Goal: Information Seeking & Learning: Find specific fact

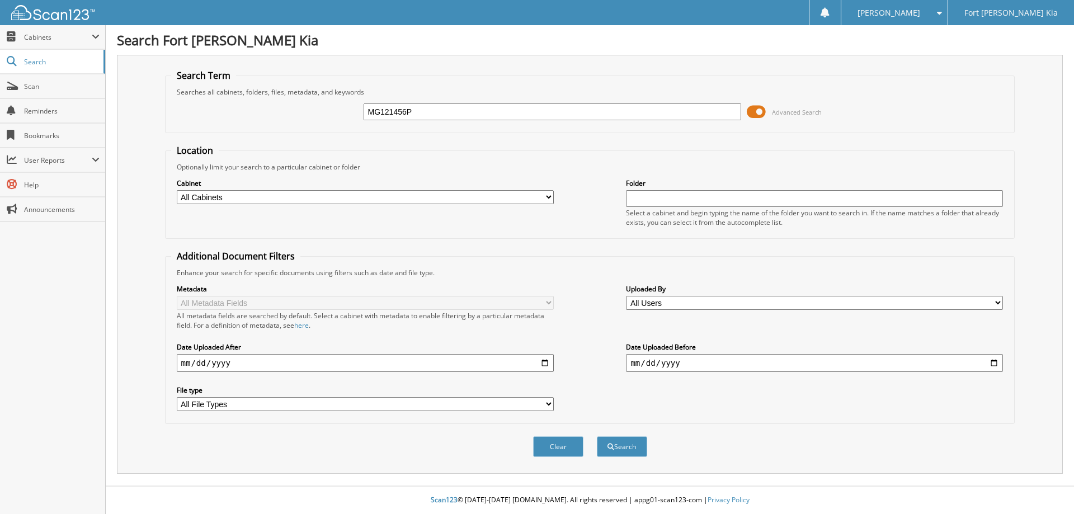
type input "MG121456P"
click at [597, 436] on button "Search" at bounding box center [622, 446] width 50 height 21
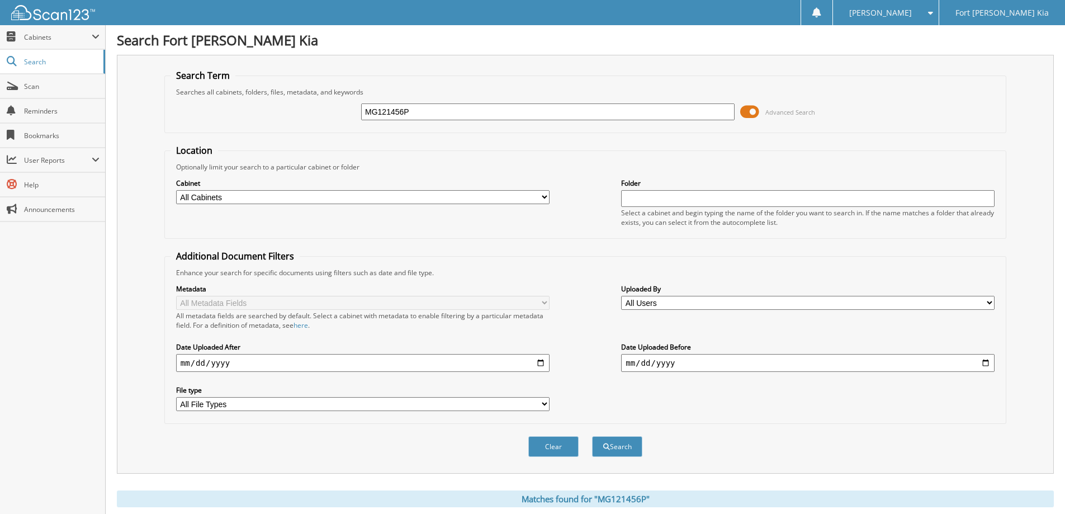
click at [753, 114] on span at bounding box center [749, 111] width 19 height 17
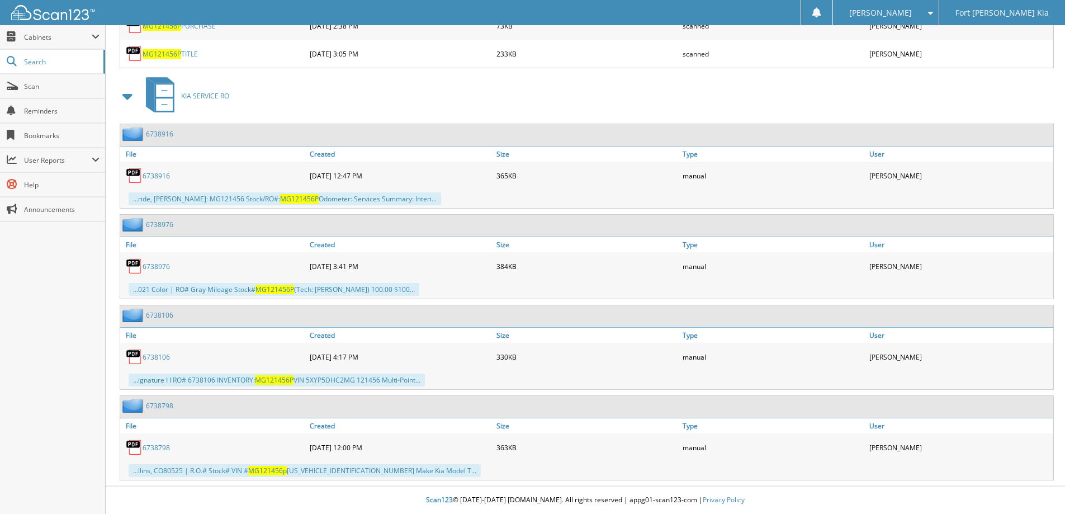
scroll to position [80, 0]
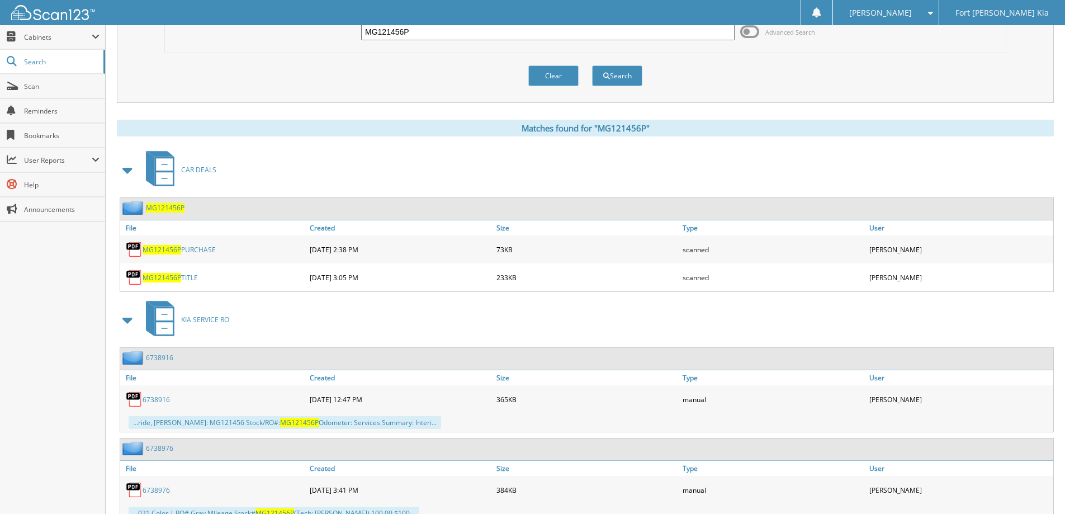
click at [164, 280] on span "MG121456P" at bounding box center [162, 278] width 39 height 10
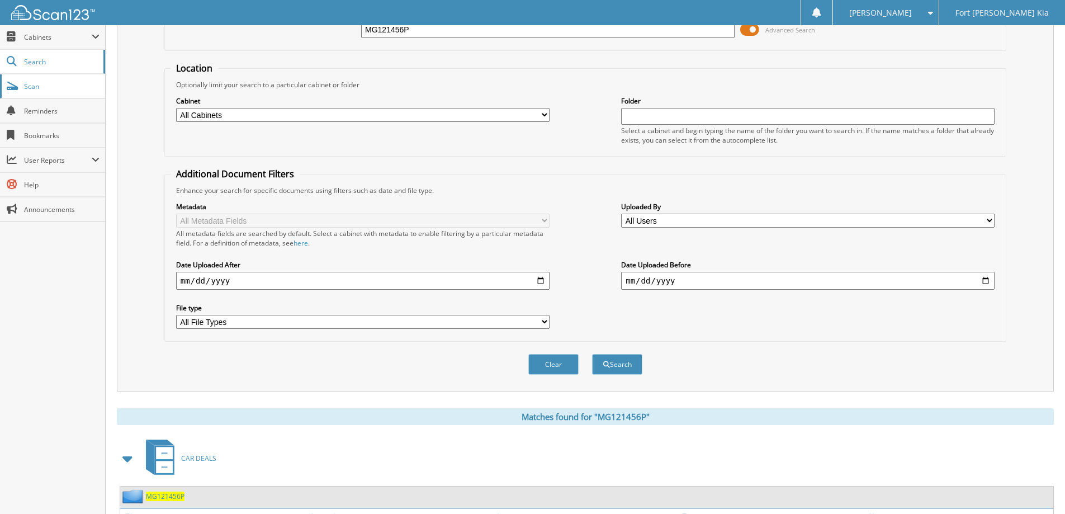
click at [37, 89] on span "Scan" at bounding box center [61, 87] width 75 height 10
